Goal: Information Seeking & Learning: Understand process/instructions

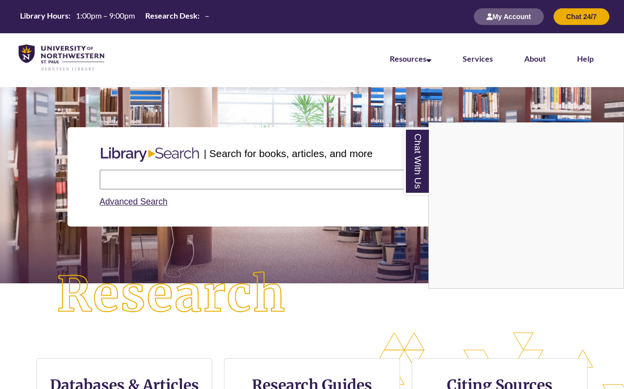
click at [201, 168] on div "Chat With Us" at bounding box center [312, 194] width 624 height 389
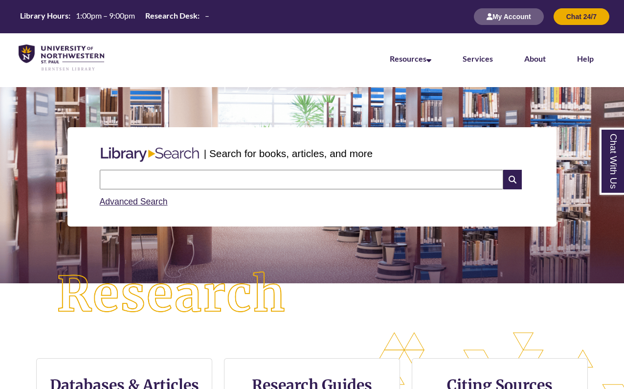
click at [197, 180] on input "text" at bounding box center [302, 180] width 404 height 20
type input "**********"
drag, startPoint x: 215, startPoint y: 177, endPoint x: 88, endPoint y: 181, distance: 127.3
click at [88, 181] on div "**********" at bounding box center [312, 176] width 489 height 99
click at [102, 179] on input "**********" at bounding box center [302, 180] width 404 height 20
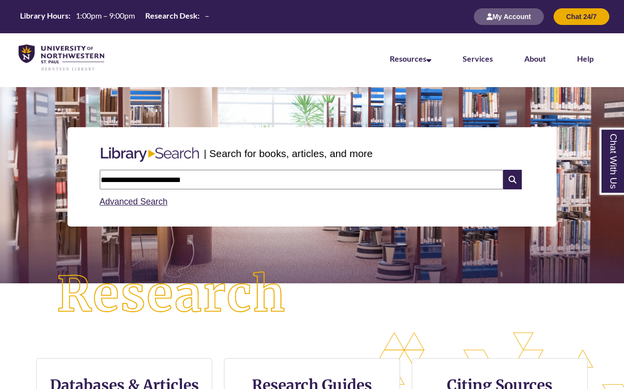
type input "**********"
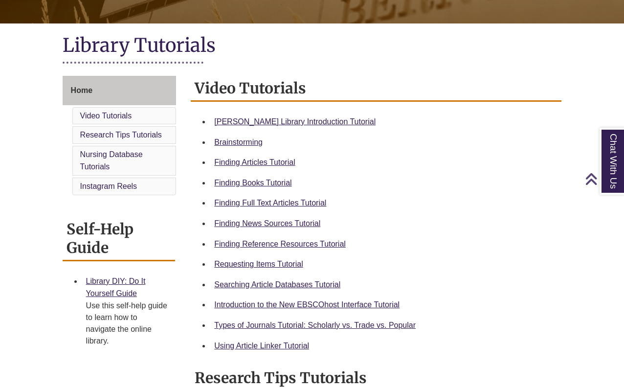
scroll to position [202, 0]
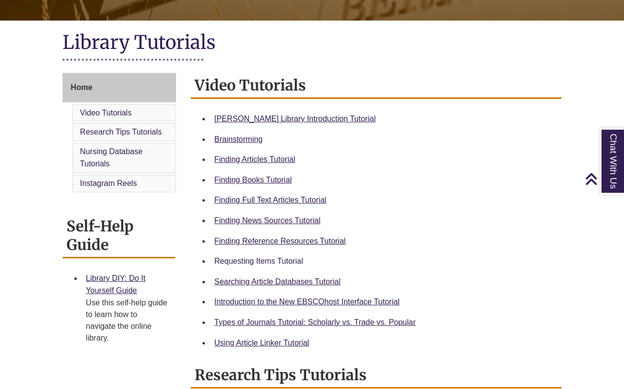
click at [265, 257] on link "Requesting Items Tutorial" at bounding box center [258, 261] width 89 height 8
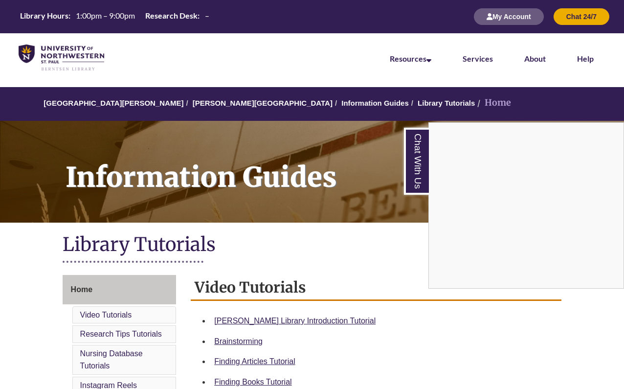
scroll to position [0, 0]
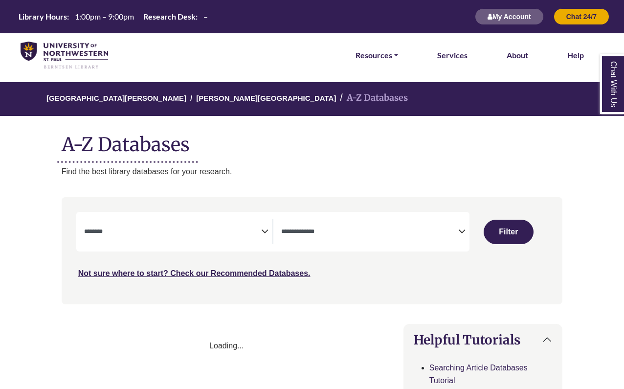
select select "Database Subject Filter"
select select "Database Types Filter"
select select "Database Subject Filter"
select select "Database Types Filter"
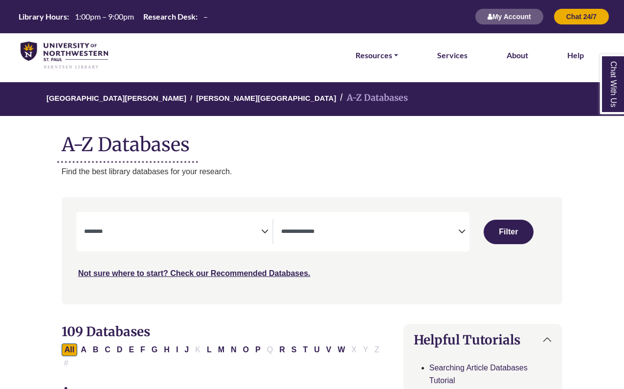
select select "Database Subject Filter"
select select "Database Types Filter"
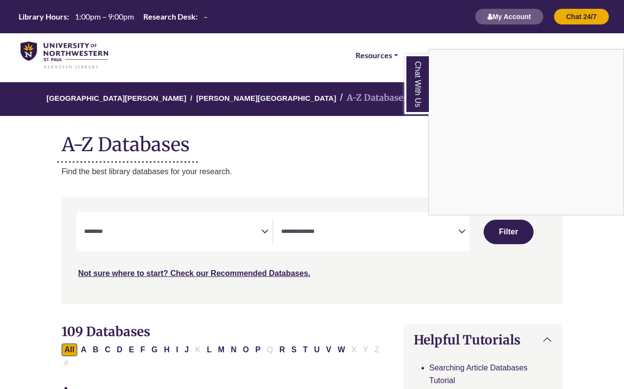
click at [304, 230] on div "Chat With Us" at bounding box center [312, 194] width 624 height 389
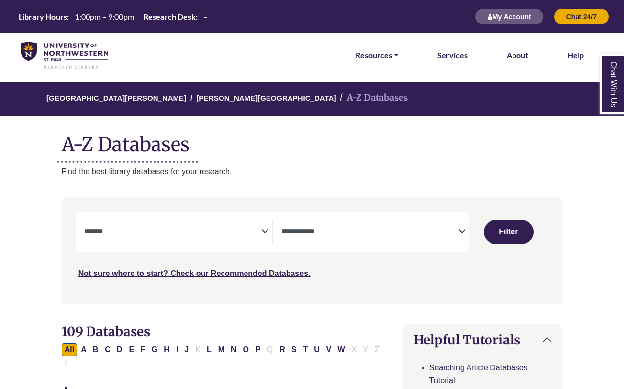
click at [265, 227] on icon "Search filters" at bounding box center [264, 230] width 7 height 15
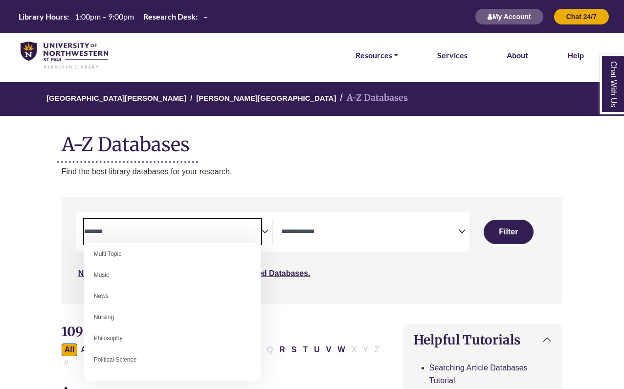
scroll to position [662, 0]
select select "*****"
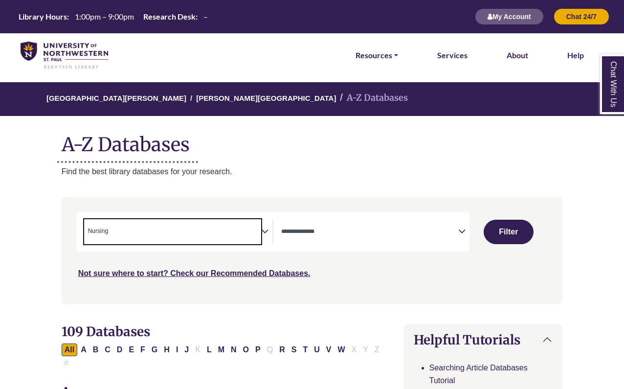
scroll to position [316, 0]
click at [518, 224] on button "Filter" at bounding box center [509, 232] width 50 height 24
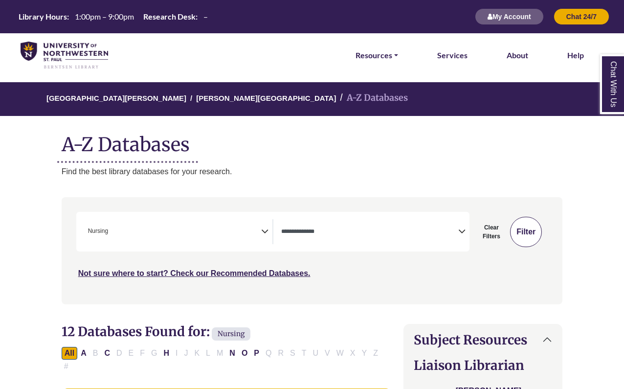
select select "Database Types Filter"
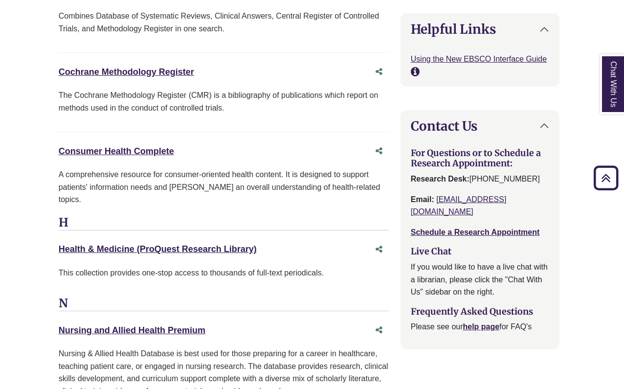
scroll to position [1160, 3]
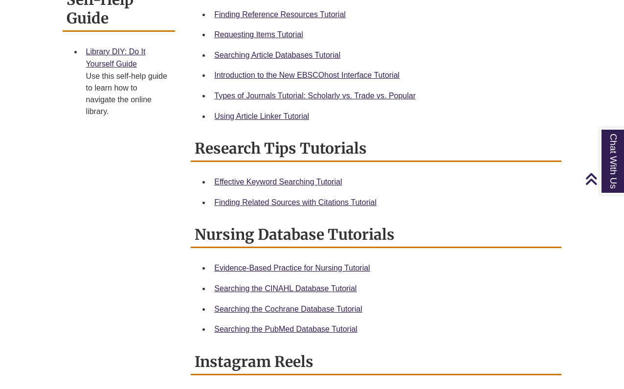
scroll to position [430, 0]
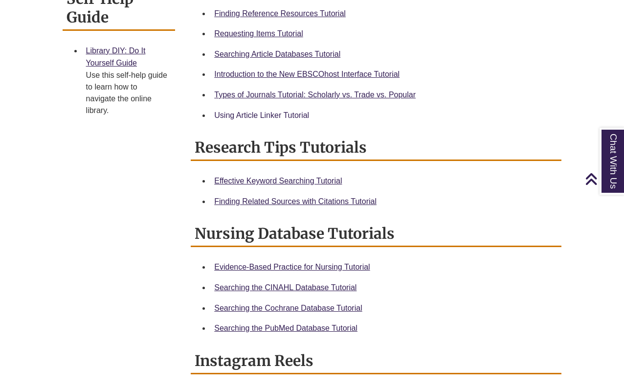
click at [280, 111] on link "Using Article Linker Tutorial" at bounding box center [261, 115] width 95 height 8
